Goal: Submit feedback/report problem: Submit feedback/report problem

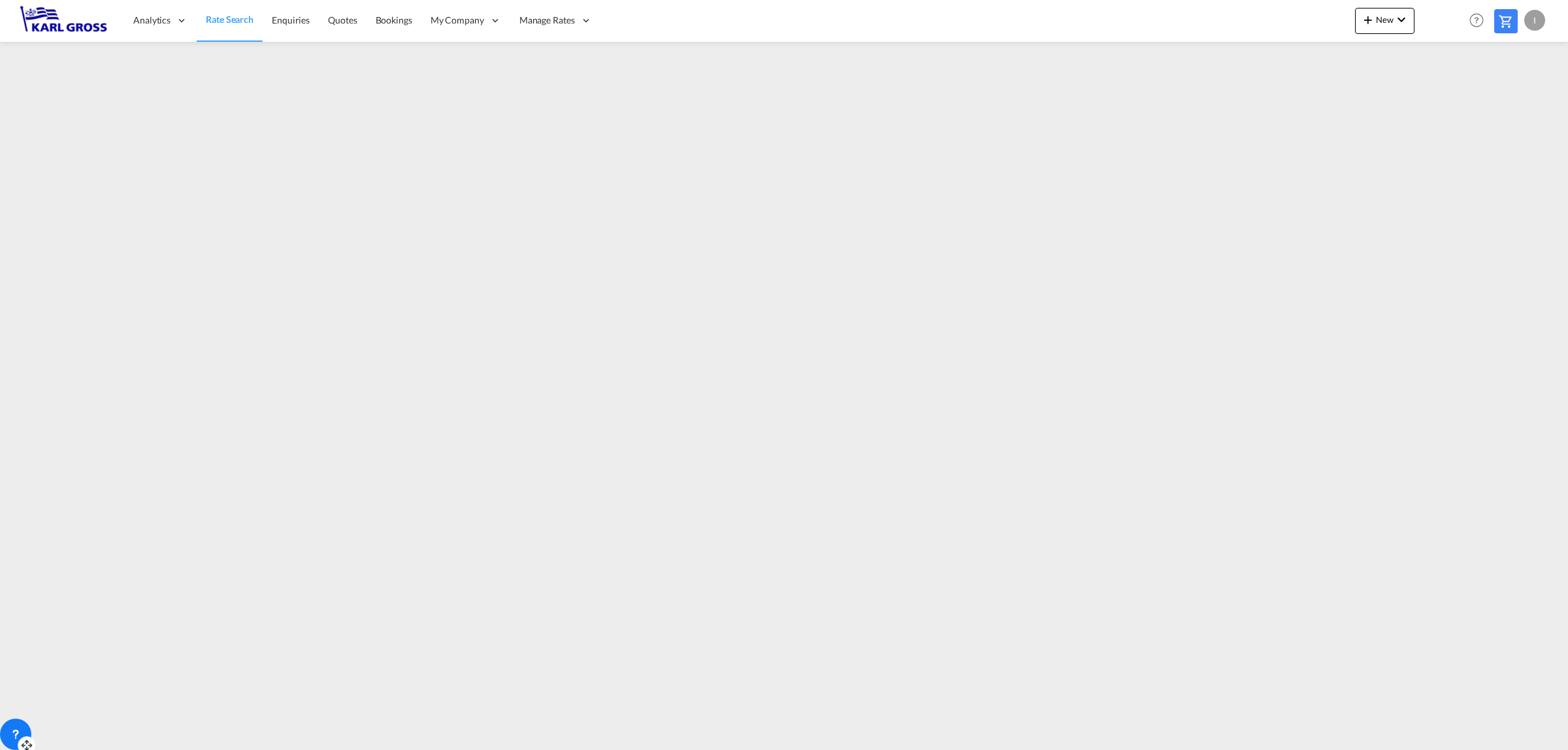
click at [21, 736] on icon at bounding box center [15, 734] width 13 height 13
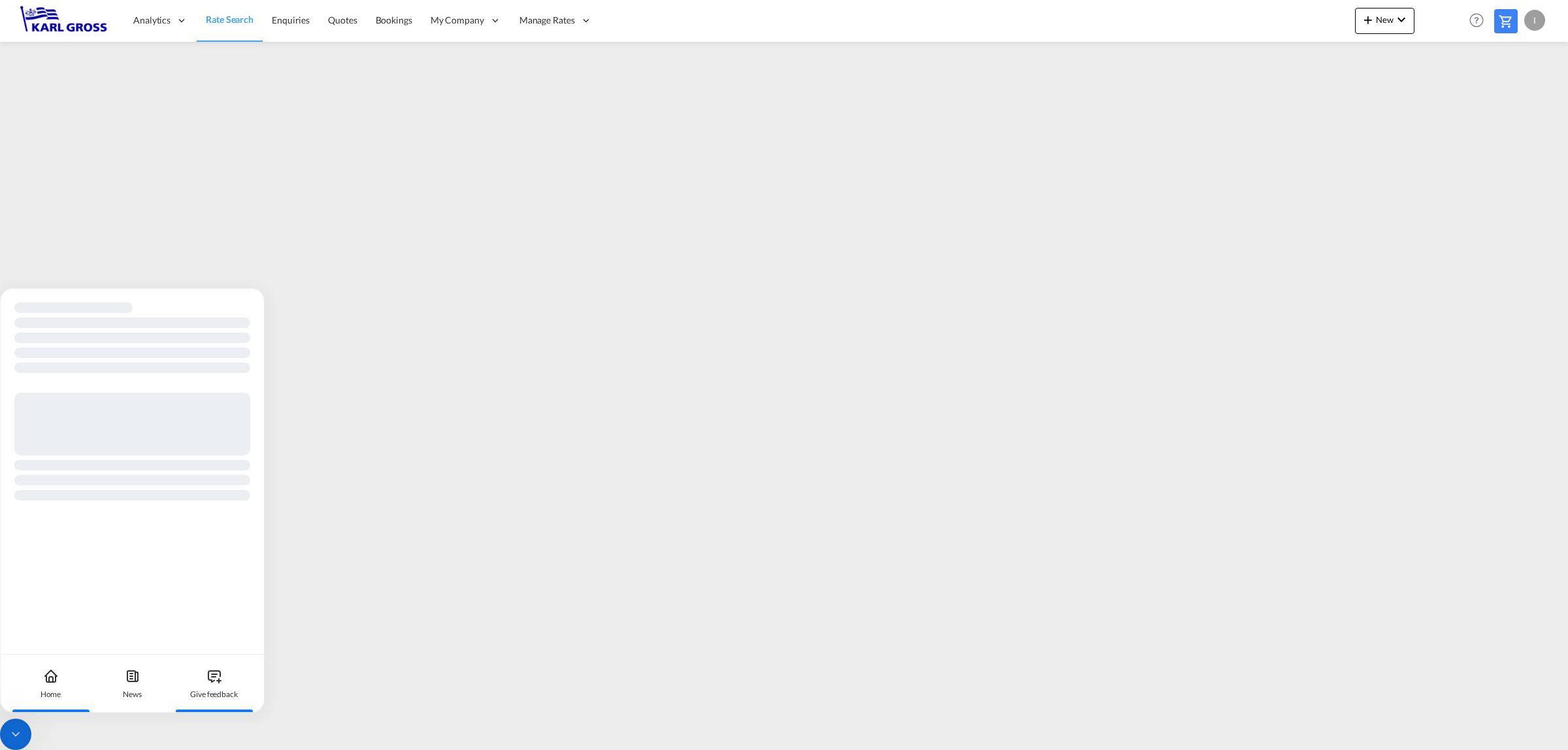
click at [219, 682] on icon at bounding box center [219, 681] width 0 height 4
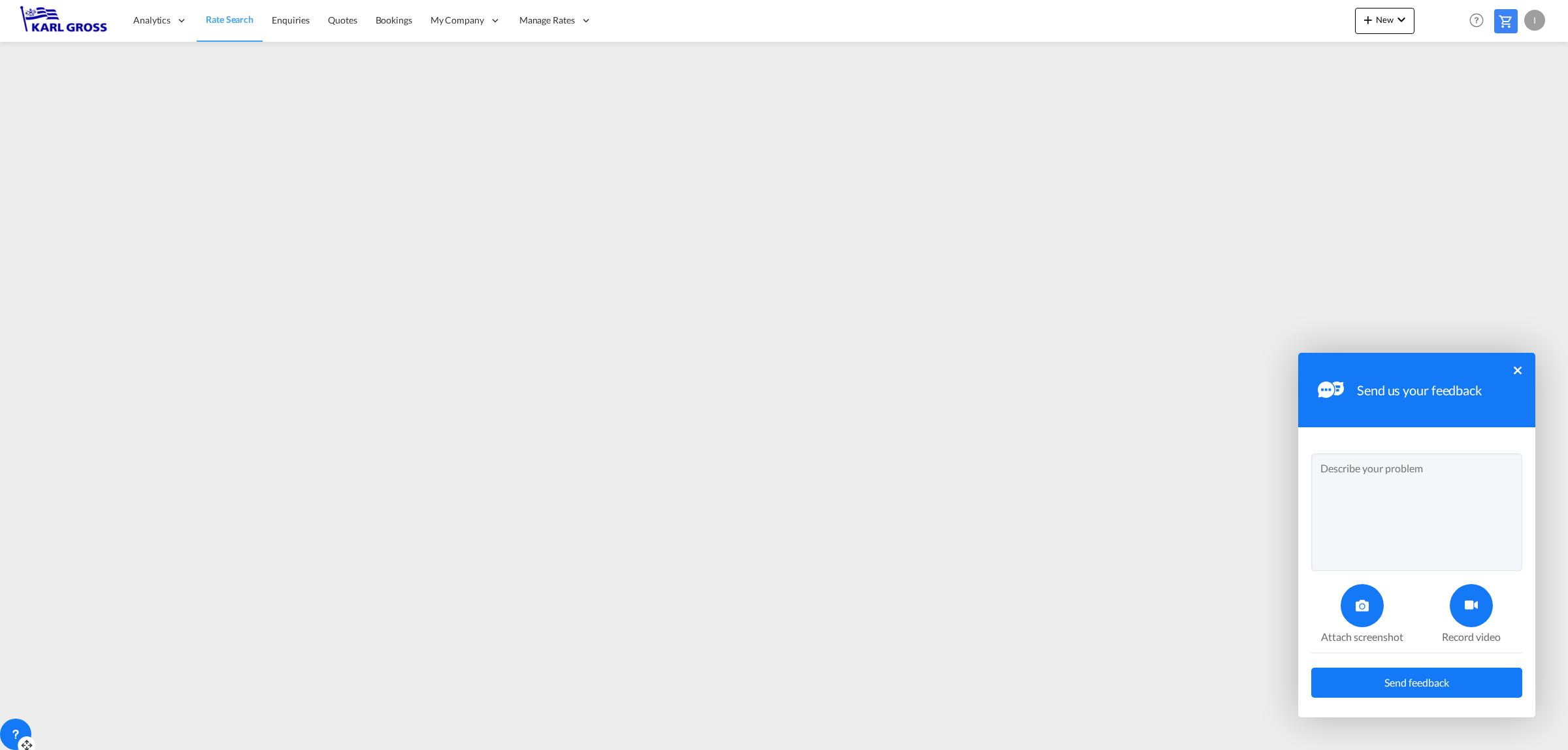
click at [1367, 515] on textarea at bounding box center [1417, 512] width 211 height 118
click at [1461, 494] on textarea "Dear all, to wht extent is it possible to" at bounding box center [1417, 512] width 211 height 118
click at [1324, 504] on textarea "Dear all, to wht extent is it possible to actually have te frames for FAK rates…" at bounding box center [1417, 512] width 211 height 118
click at [1369, 503] on textarea "Dear all, to wht extent is it possible to actually have the frames for FAK rate…" at bounding box center [1417, 512] width 211 height 118
click at [1383, 527] on textarea "Dear all, to wht extent is it possible to actually have the frames/rate tabs fo…" at bounding box center [1417, 512] width 211 height 118
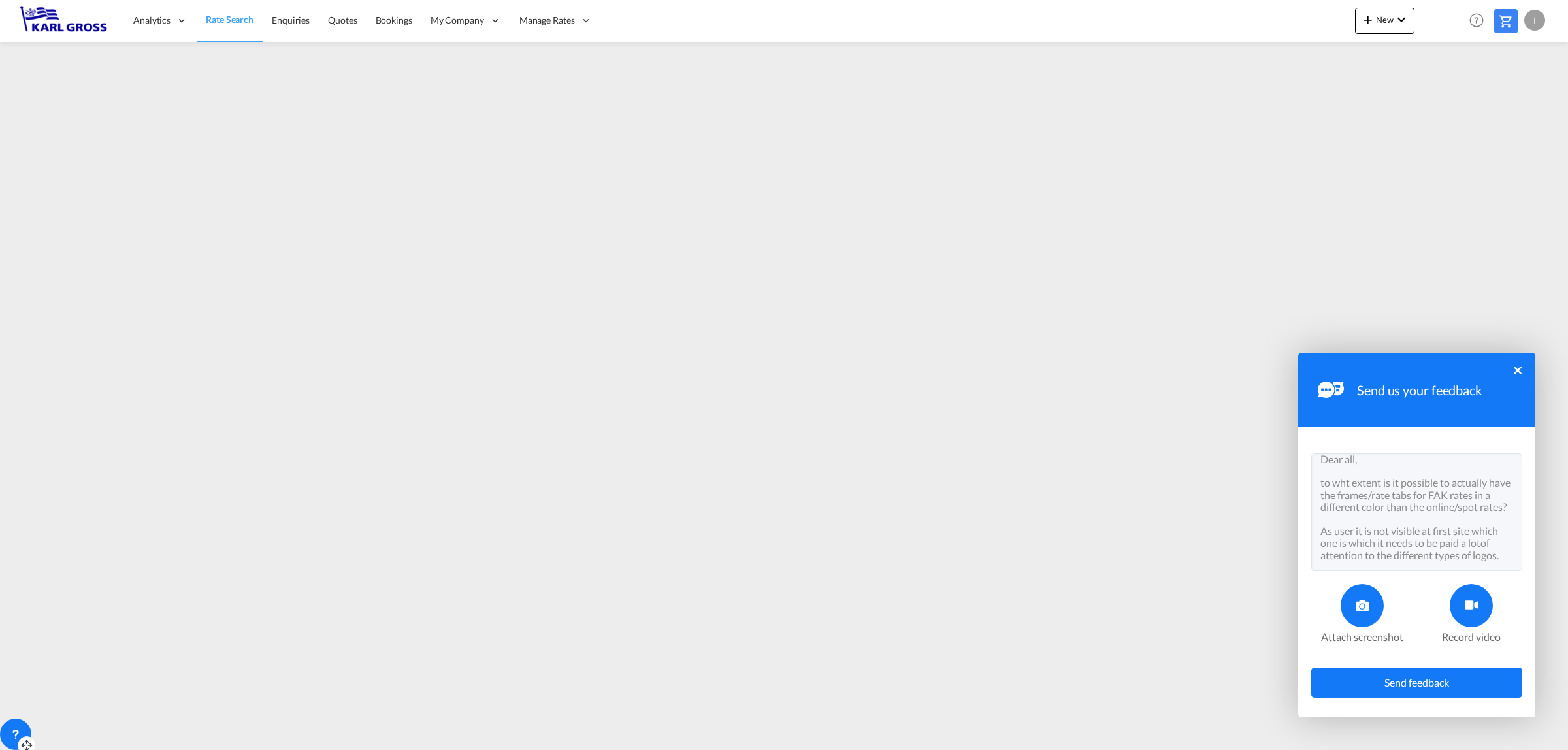
scroll to position [25, 0]
click at [1419, 528] on textarea "Dear all, to wht extent is it possible to actually have the frames/rate tabs fo…" at bounding box center [1417, 512] width 211 height 118
click at [1386, 570] on div "Dear all, to wht extent is it possible to actually have the frames/rate tabs fo…" at bounding box center [1417, 514] width 237 height 121
click at [1380, 563] on textarea "Dear all, to wht extent is it possible to actually have the frames/rate tabs fo…" at bounding box center [1417, 512] width 211 height 118
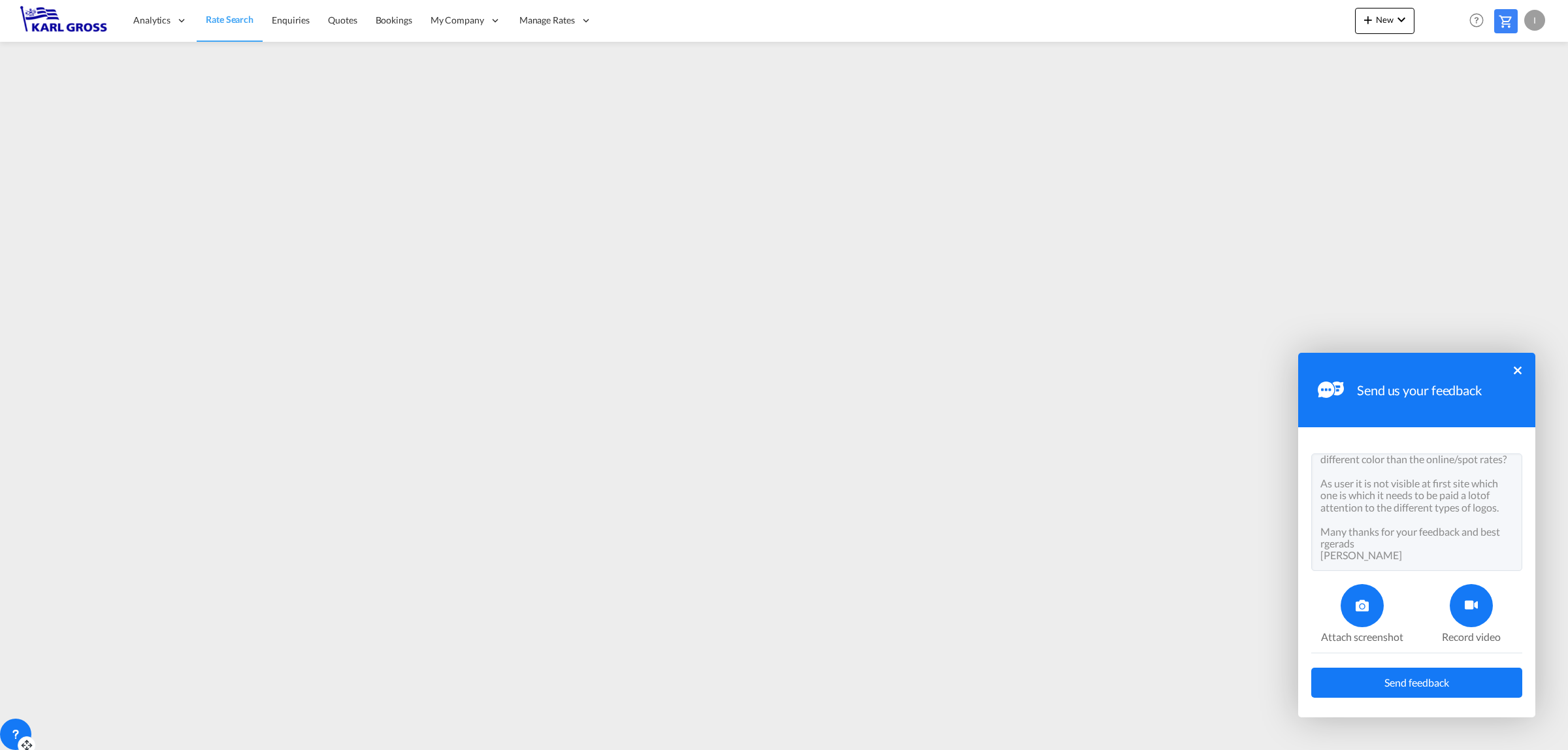
type textarea "Dear all, to wht extent is it possible to actually have the frames/rate tabs fo…"
click at [1438, 681] on span "Send feedback" at bounding box center [1417, 683] width 65 height 10
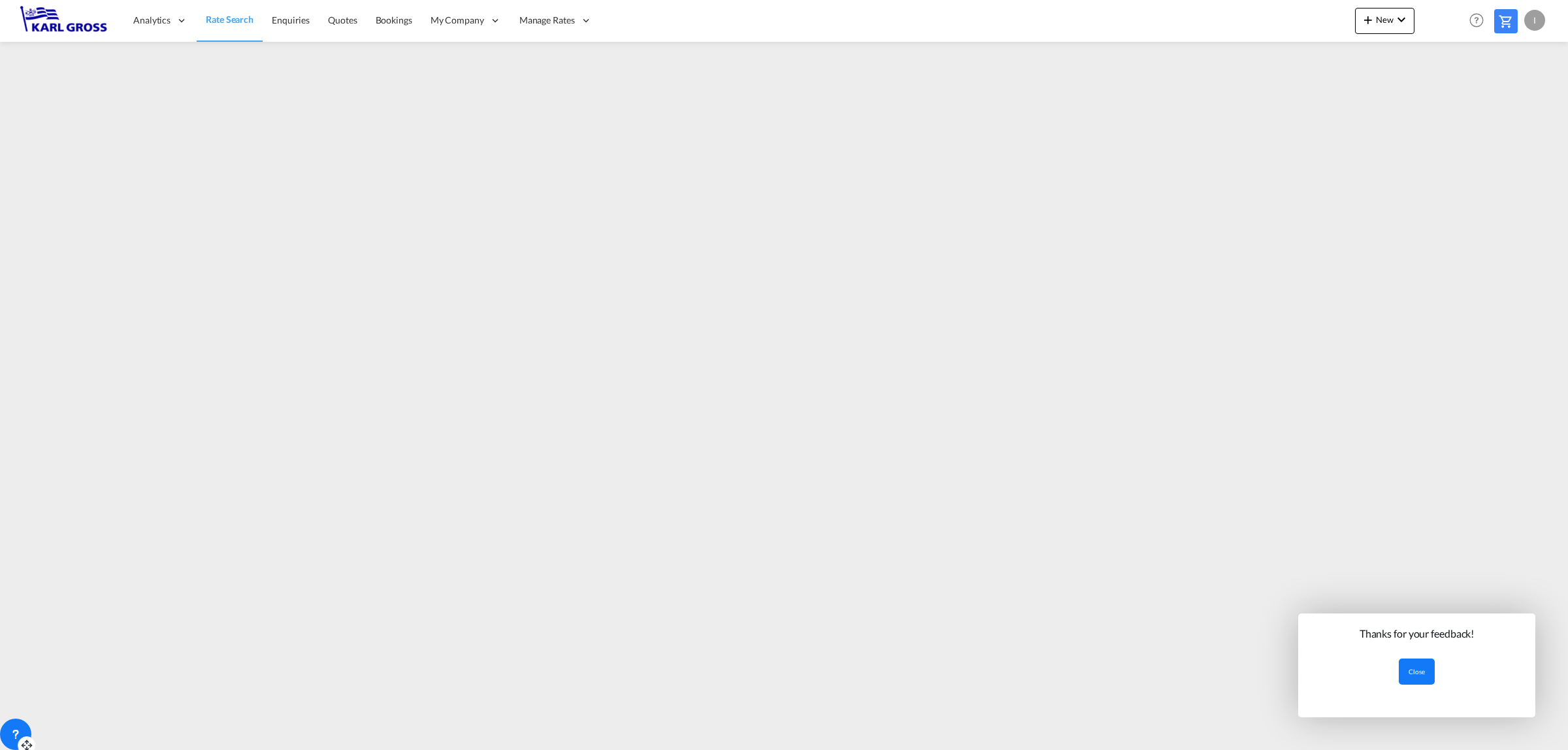
click at [1409, 678] on button "Close" at bounding box center [1417, 671] width 36 height 26
